Goal: Task Accomplishment & Management: Complete application form

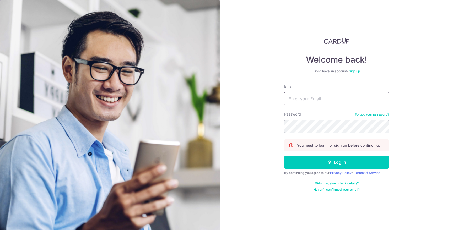
click at [306, 98] on input "Email" at bounding box center [336, 98] width 105 height 13
type input "[EMAIL_ADDRESS][DOMAIN_NAME]"
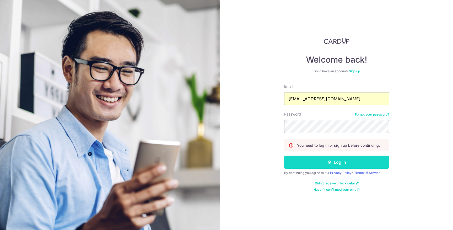
click at [339, 161] on button "Log in" at bounding box center [336, 162] width 105 height 13
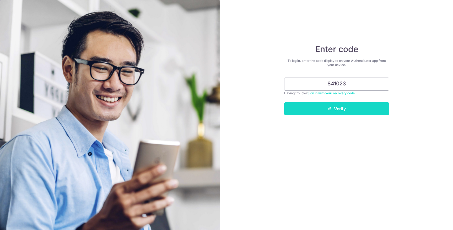
type input "841023"
click at [340, 110] on button "Verify" at bounding box center [336, 108] width 105 height 13
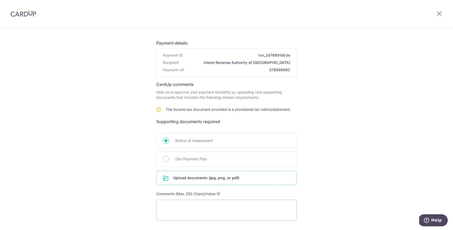
scroll to position [40, 0]
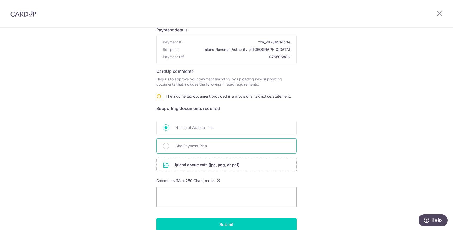
click at [200, 146] on span "Giro Payment Plan" at bounding box center [233, 146] width 115 height 6
click at [169, 146] on input "Giro Payment Plan" at bounding box center [166, 146] width 6 height 6
radio input "true"
click at [203, 164] on input "file" at bounding box center [227, 165] width 140 height 14
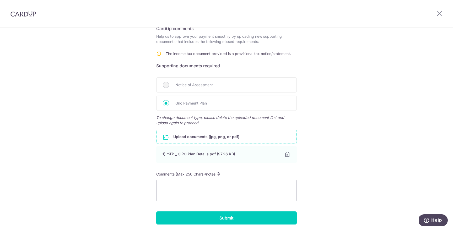
scroll to position [102, 0]
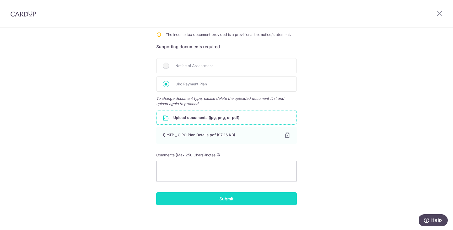
click at [256, 200] on input "Submit" at bounding box center [226, 199] width 141 height 13
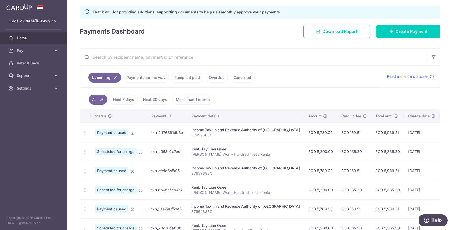
scroll to position [71, 0]
